Goal: Task Accomplishment & Management: Manage account settings

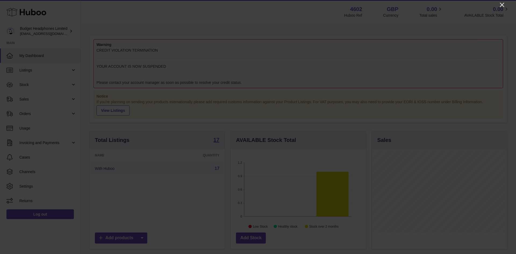
click at [500, 2] on icon "Close" at bounding box center [502, 5] width 6 height 6
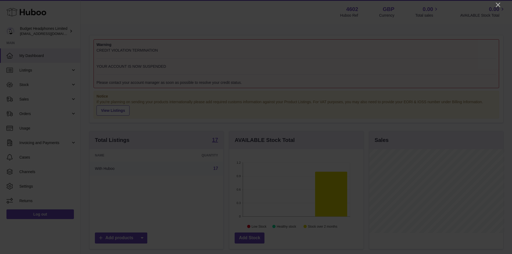
scroll to position [268538, 268488]
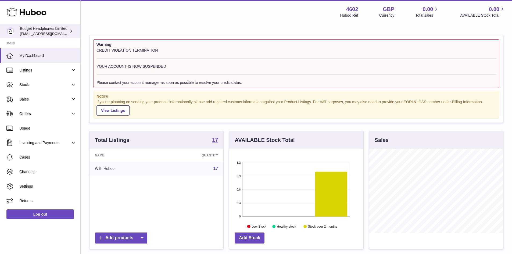
click at [47, 32] on span "[EMAIL_ADDRESS][DOMAIN_NAME]" at bounding box center [49, 33] width 59 height 4
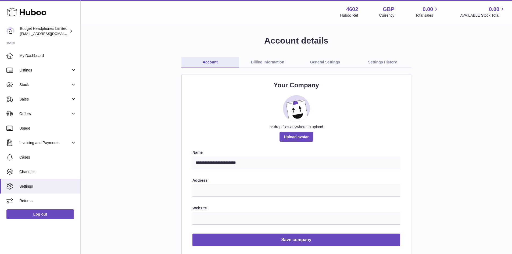
click at [273, 64] on link "Billing Information" at bounding box center [267, 62] width 57 height 10
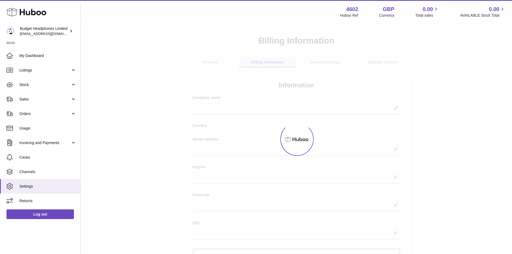
select select
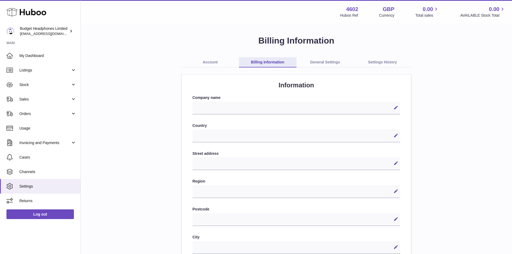
click at [326, 62] on link "General Settings" at bounding box center [324, 62] width 57 height 10
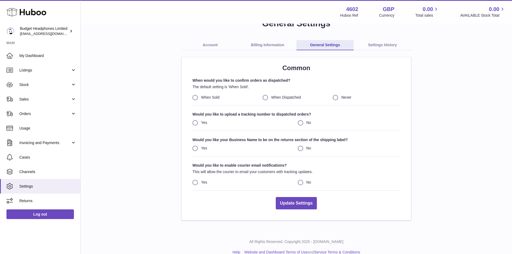
scroll to position [26, 0]
